Goal: Understand process/instructions: Learn how to perform a task or action

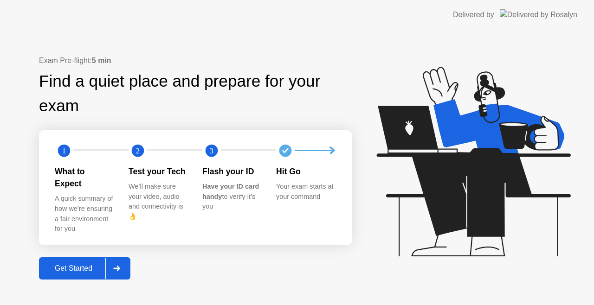
click at [88, 265] on div "Get Started" at bounding box center [74, 269] width 64 height 8
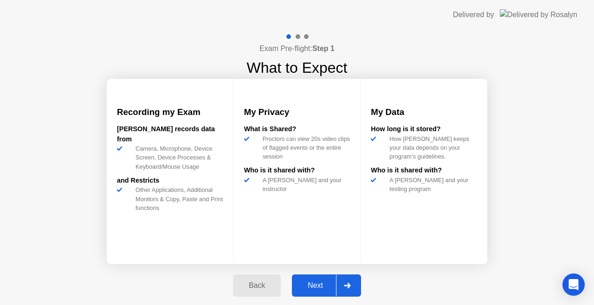
click at [316, 282] on div "Next" at bounding box center [315, 286] width 41 height 8
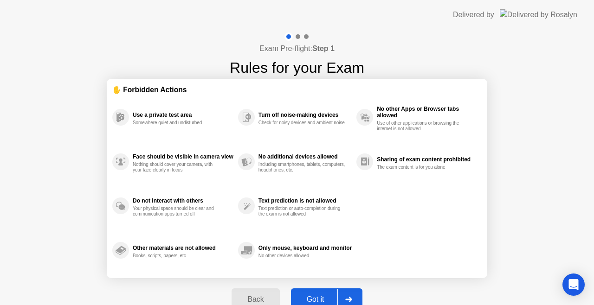
click at [322, 292] on button "Got it" at bounding box center [326, 300] width 71 height 22
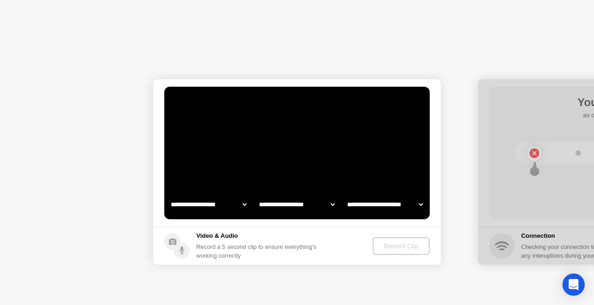
select select "**********"
select select "*******"
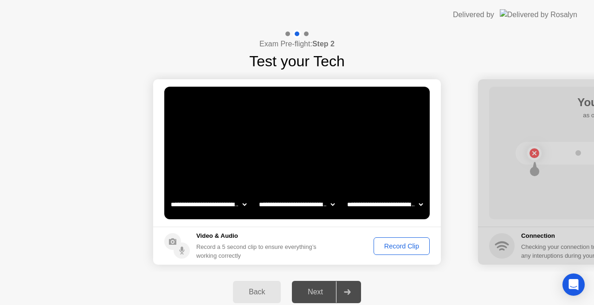
click at [405, 245] on div "Record Clip" at bounding box center [402, 246] width 50 height 7
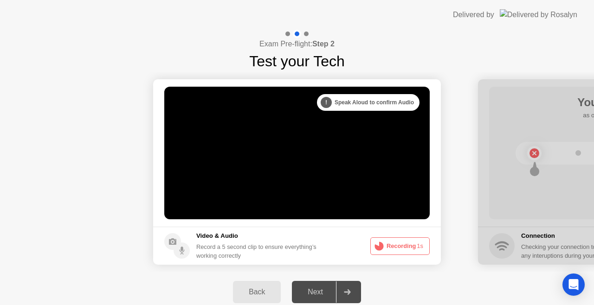
click at [405, 245] on button "Recording 1s" at bounding box center [399, 247] width 59 height 18
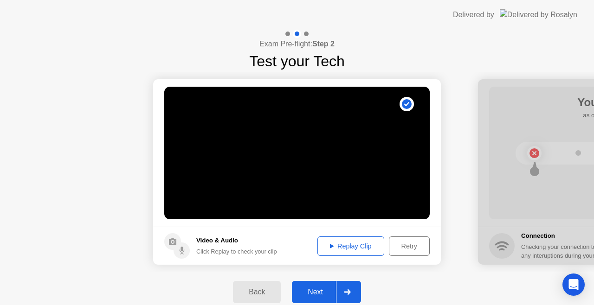
click at [318, 294] on div "Next" at bounding box center [315, 292] width 41 height 8
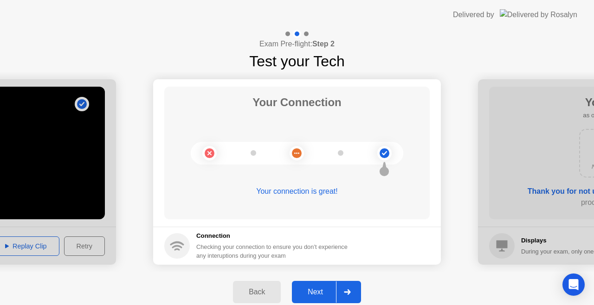
click at [319, 291] on div "Next" at bounding box center [315, 292] width 41 height 8
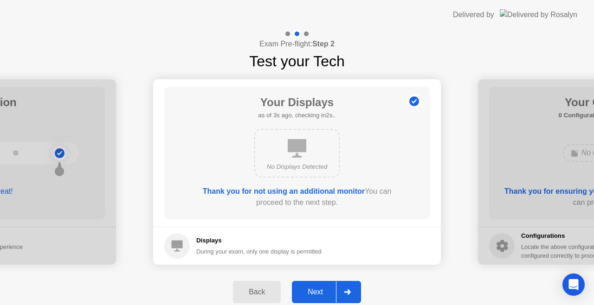
click at [319, 292] on div "Next" at bounding box center [315, 292] width 41 height 8
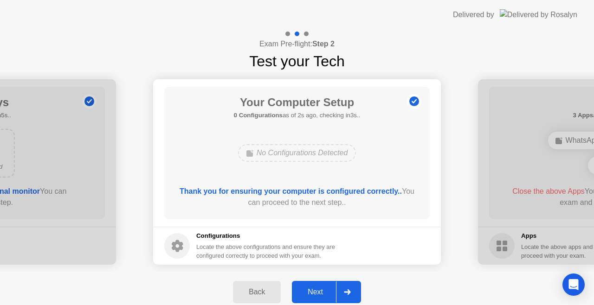
click at [323, 292] on div "Next" at bounding box center [315, 292] width 41 height 8
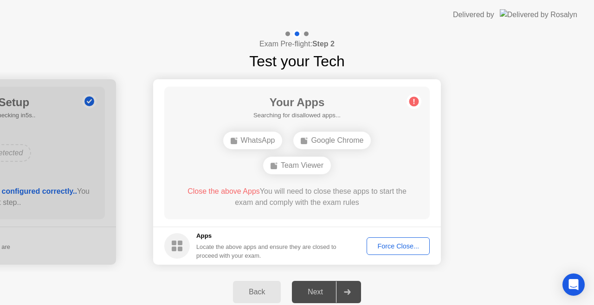
click at [257, 289] on div "Back" at bounding box center [257, 292] width 42 height 8
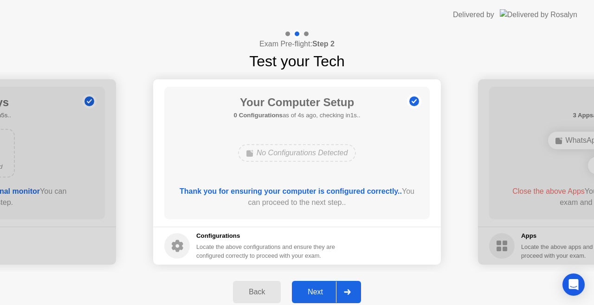
click at [258, 290] on div "Back" at bounding box center [257, 292] width 42 height 8
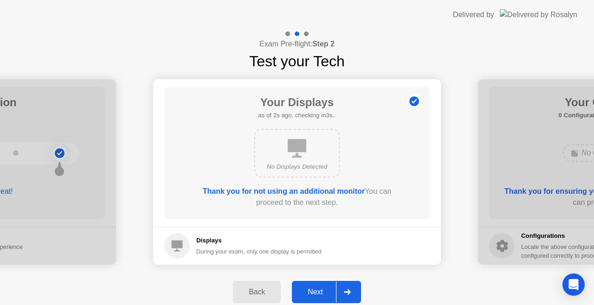
click at [317, 291] on div "Next" at bounding box center [315, 292] width 41 height 8
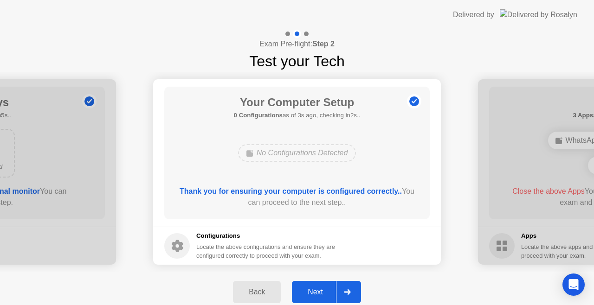
click at [315, 290] on div "Next" at bounding box center [315, 292] width 41 height 8
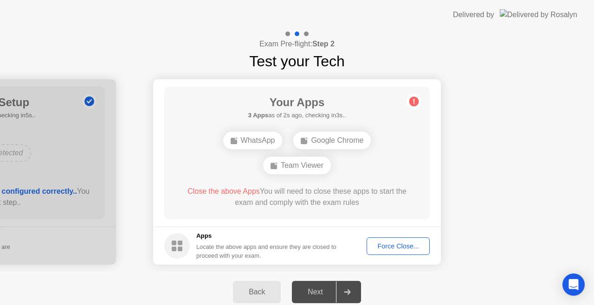
click at [382, 245] on div "Force Close..." at bounding box center [398, 246] width 57 height 7
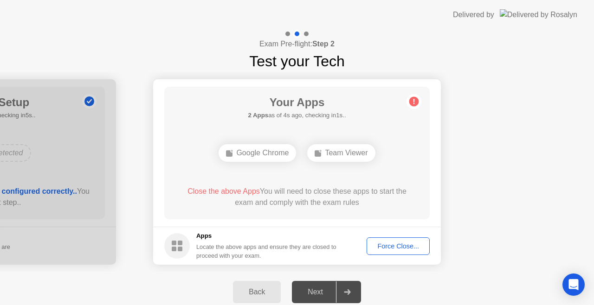
click at [260, 293] on div "Back" at bounding box center [257, 292] width 42 height 8
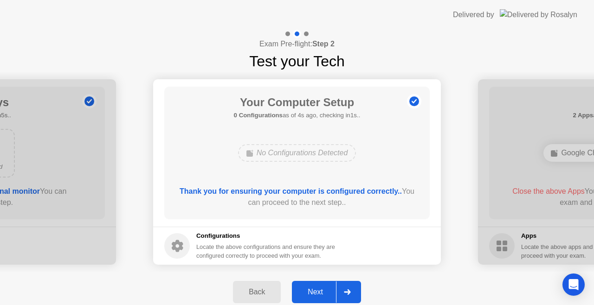
click at [260, 293] on div "Back" at bounding box center [257, 292] width 42 height 8
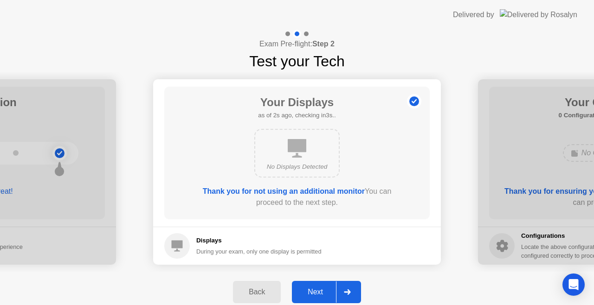
click at [260, 293] on div "Back" at bounding box center [257, 292] width 42 height 8
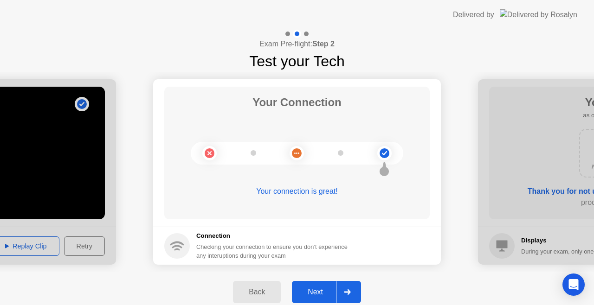
click at [319, 288] on div "Next" at bounding box center [315, 292] width 41 height 8
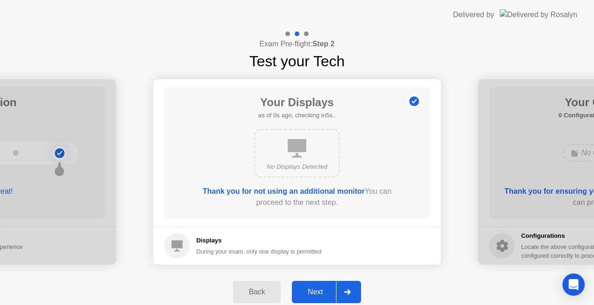
click at [413, 100] on circle at bounding box center [414, 102] width 10 height 10
click at [411, 101] on circle at bounding box center [414, 102] width 10 height 10
click at [323, 292] on div "Next" at bounding box center [315, 292] width 41 height 8
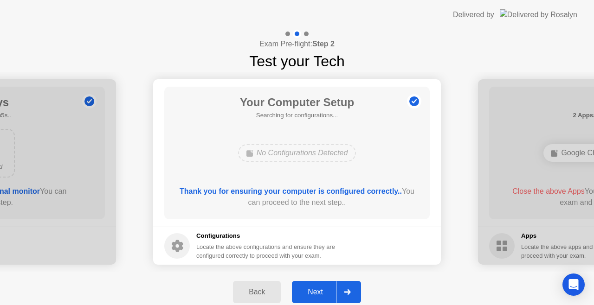
click at [323, 292] on div "Next" at bounding box center [315, 292] width 41 height 8
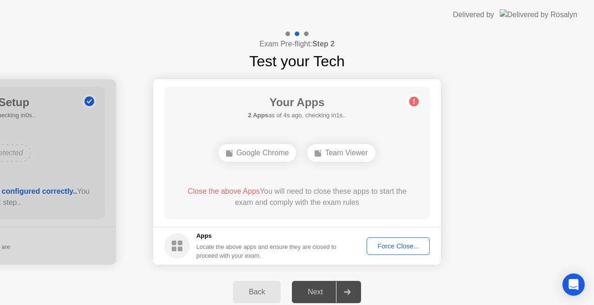
click at [265, 151] on div "Google Chrome" at bounding box center [258, 153] width 78 height 18
click at [252, 293] on div "Back" at bounding box center [257, 292] width 42 height 8
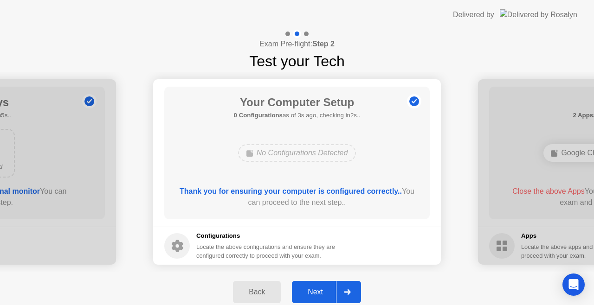
click at [311, 291] on div "Next" at bounding box center [315, 292] width 41 height 8
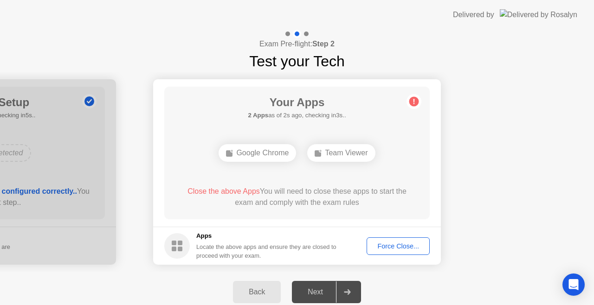
click at [321, 288] on div "Next" at bounding box center [315, 292] width 41 height 8
click at [259, 288] on div "Back" at bounding box center [257, 292] width 42 height 8
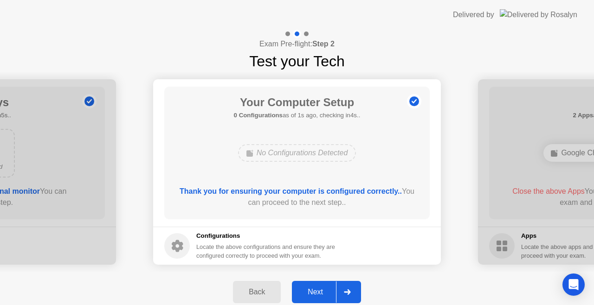
click at [315, 288] on div "Next" at bounding box center [315, 292] width 41 height 8
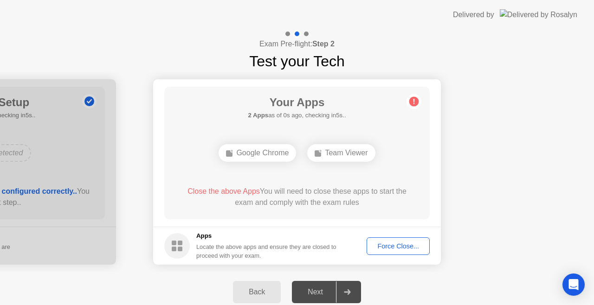
click at [319, 293] on div "Next" at bounding box center [315, 292] width 41 height 8
click at [349, 290] on icon at bounding box center [347, 293] width 6 height 6
click at [392, 244] on div "Force Close..." at bounding box center [398, 246] width 57 height 7
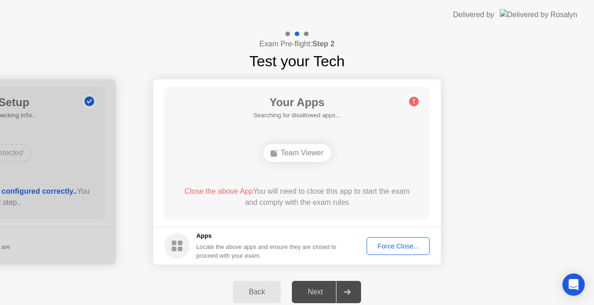
click at [403, 248] on div "Force Close..." at bounding box center [398, 246] width 57 height 7
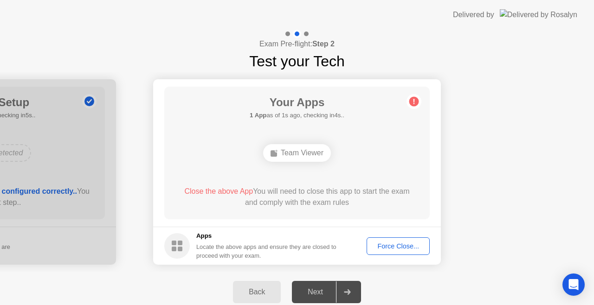
click at [390, 245] on div "Force Close..." at bounding box center [398, 246] width 57 height 7
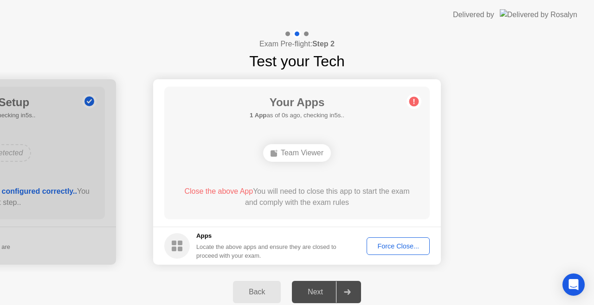
click at [382, 246] on div "Force Close..." at bounding box center [398, 246] width 57 height 7
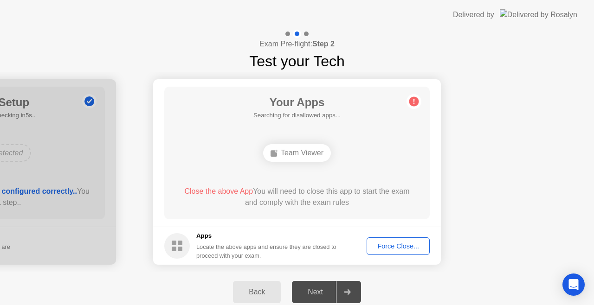
click at [257, 294] on div "Back" at bounding box center [257, 292] width 42 height 8
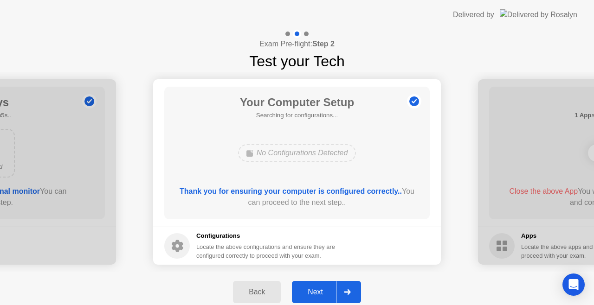
click at [314, 292] on div "Next" at bounding box center [315, 292] width 41 height 8
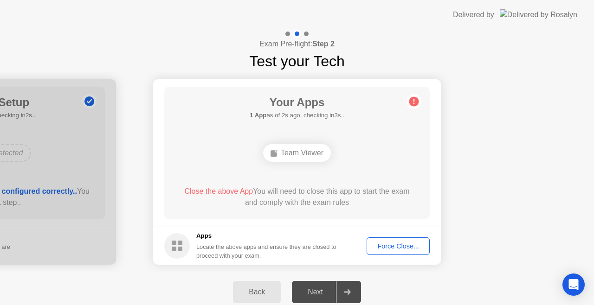
click at [393, 244] on div "Force Close..." at bounding box center [398, 246] width 57 height 7
